Goal: Task Accomplishment & Management: Complete application form

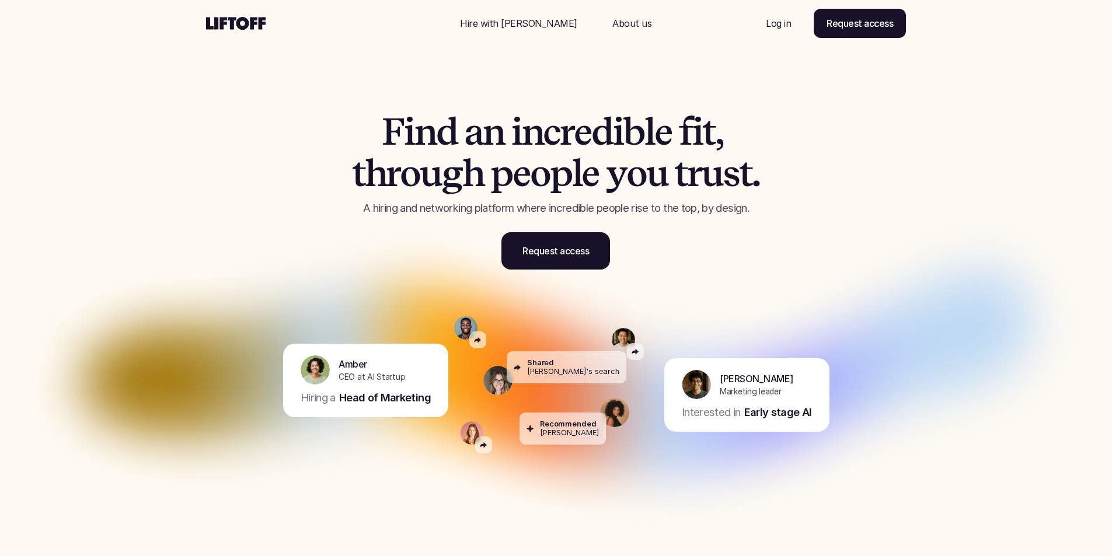
click at [778, 23] on p "Log in" at bounding box center [778, 23] width 25 height 14
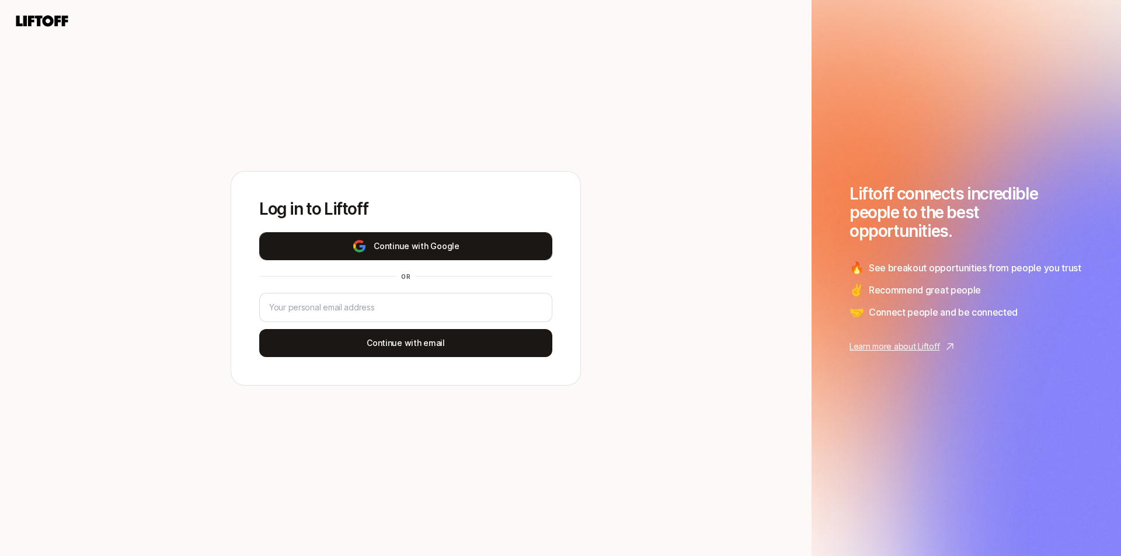
click at [394, 253] on button "Continue with Google" at bounding box center [405, 246] width 293 height 28
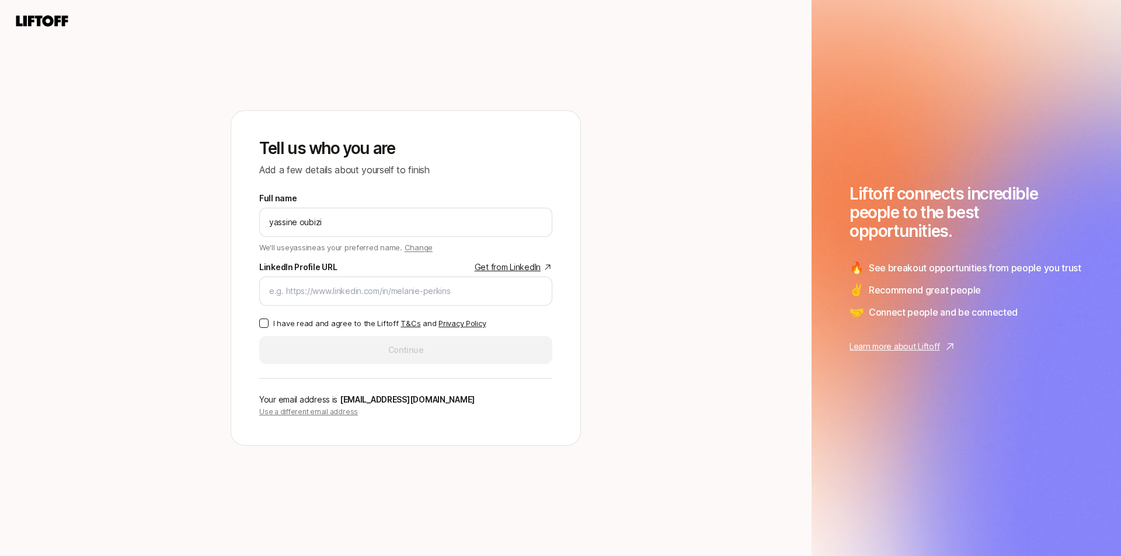
click at [274, 325] on p "I have read and agree to the Liftoff T&Cs and Privacy Policy" at bounding box center [379, 324] width 212 height 12
click at [269, 325] on button "I have read and agree to the Liftoff T&Cs and Privacy Policy" at bounding box center [263, 323] width 9 height 9
click at [321, 298] on input "LinkedIn Profile URL Get from LinkedIn" at bounding box center [405, 291] width 273 height 14
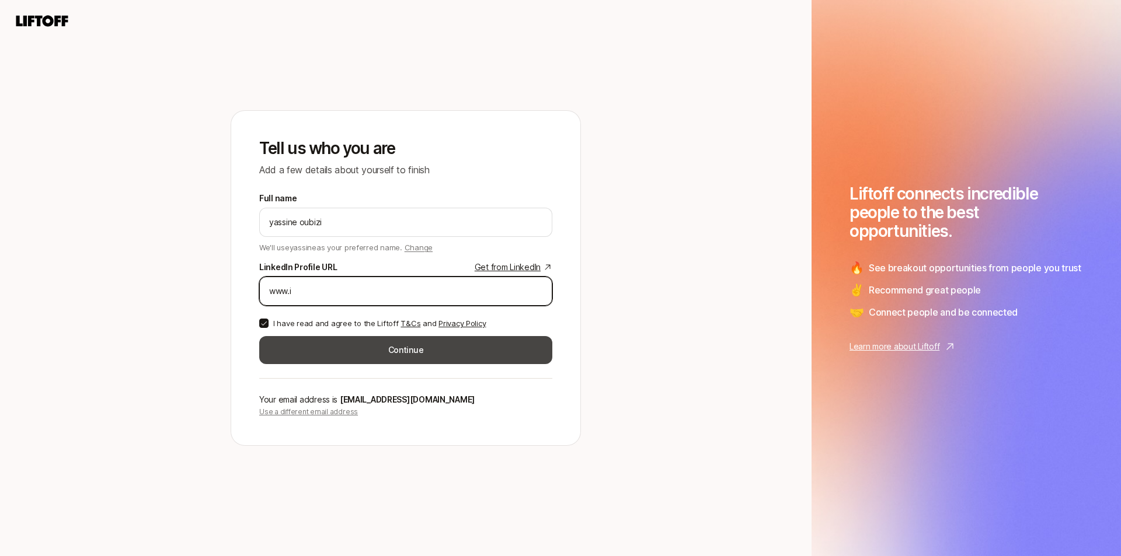
type input "www.i"
click at [340, 350] on button "Continue" at bounding box center [405, 350] width 293 height 28
